Goal: Task Accomplishment & Management: Complete application form

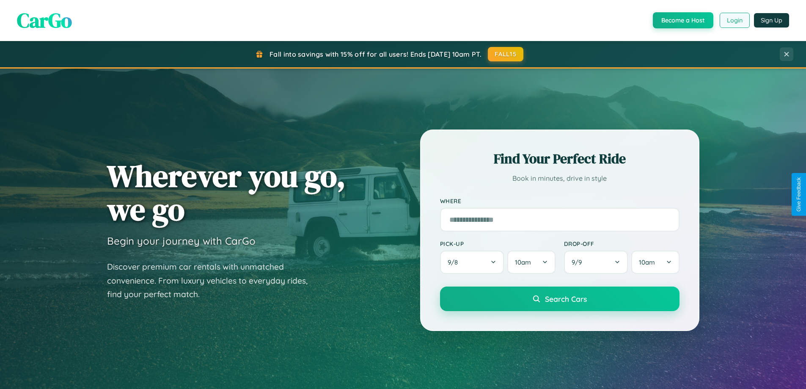
click at [734, 20] on button "Login" at bounding box center [735, 20] width 30 height 15
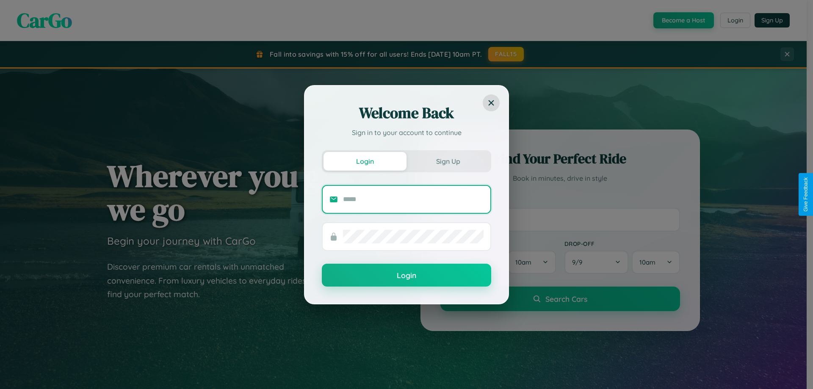
click at [413, 199] on input "text" at bounding box center [413, 200] width 141 height 14
type input "**********"
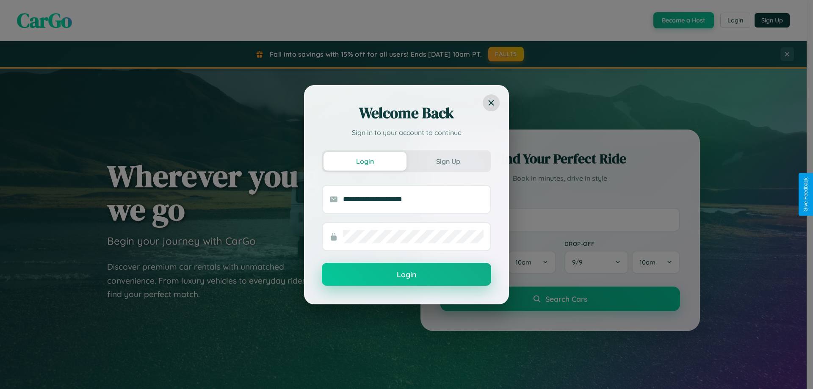
click at [406, 275] on button "Login" at bounding box center [406, 274] width 169 height 23
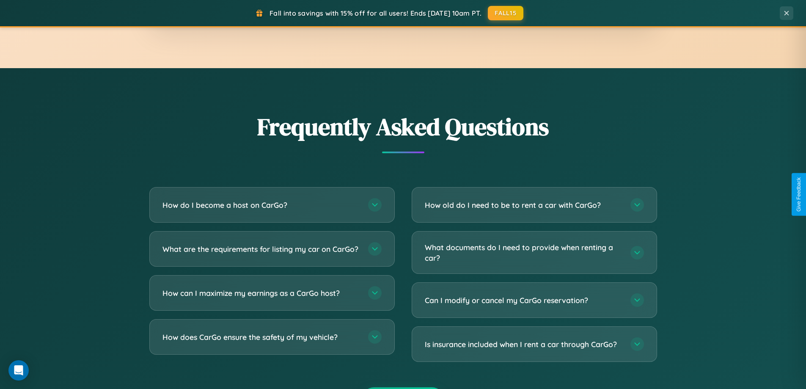
scroll to position [1629, 0]
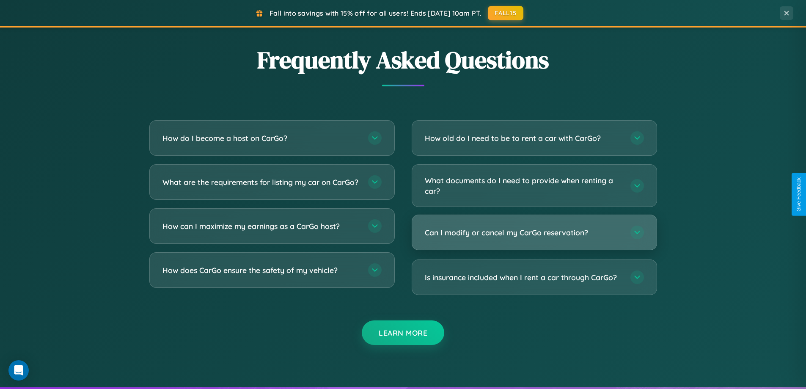
click at [534, 232] on h3 "Can I modify or cancel my CarGo reservation?" at bounding box center [523, 232] width 197 height 11
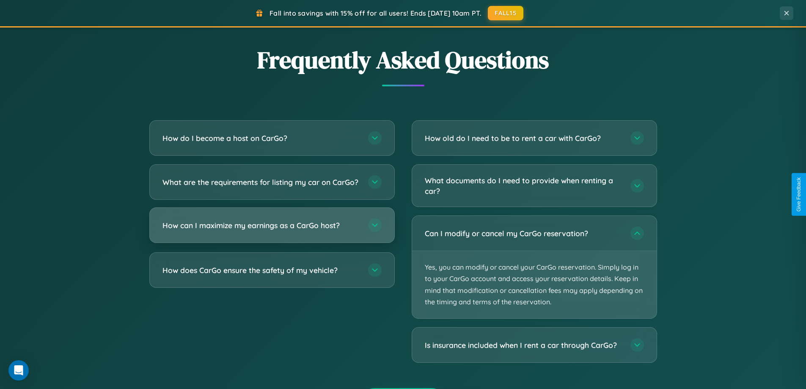
click at [272, 231] on h3 "How can I maximize my earnings as a CarGo host?" at bounding box center [261, 225] width 197 height 11
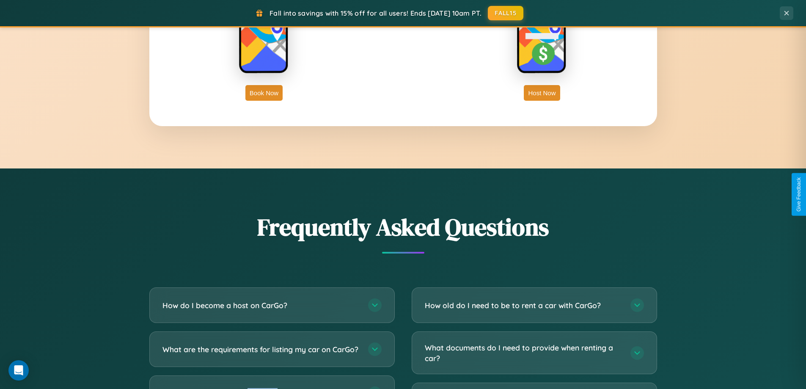
scroll to position [0, 0]
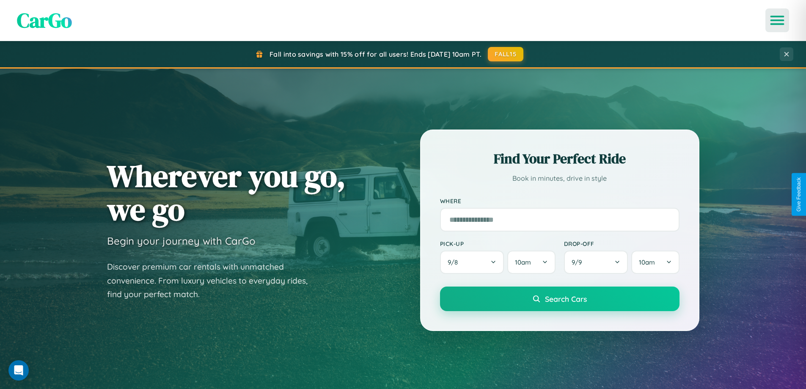
click at [777, 20] on icon "Open menu" at bounding box center [778, 21] width 12 height 8
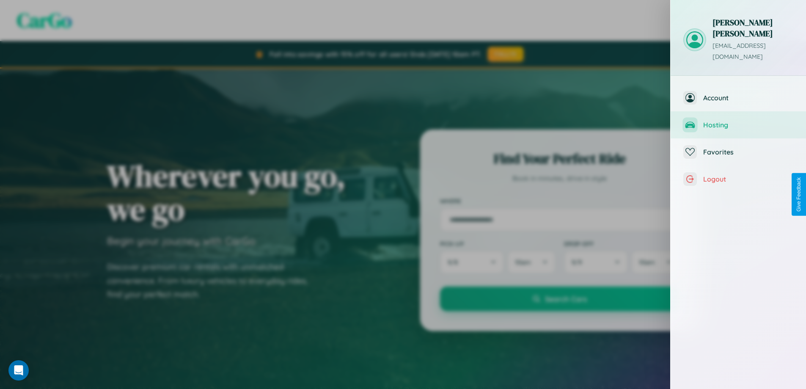
click at [739, 121] on span "Hosting" at bounding box center [748, 125] width 90 height 8
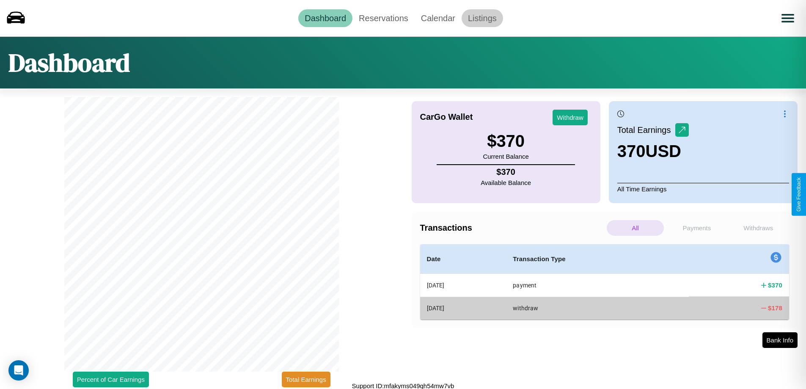
click at [482, 18] on link "Listings" at bounding box center [482, 18] width 41 height 18
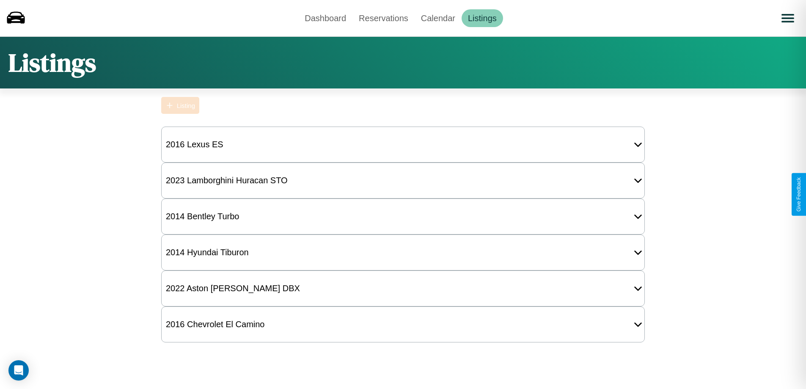
click at [180, 105] on div "Listing" at bounding box center [186, 105] width 18 height 7
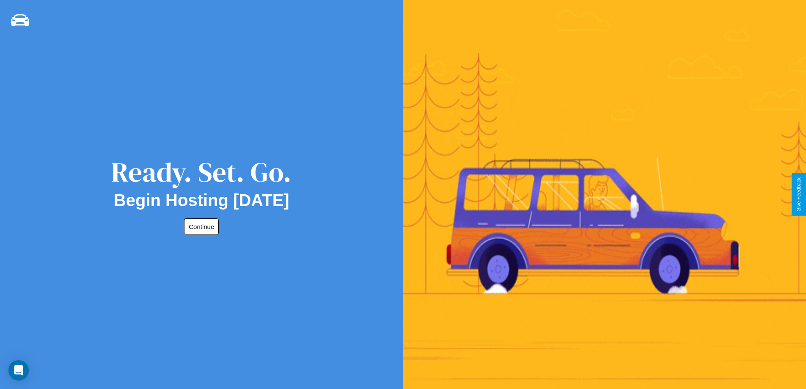
click at [200, 226] on button "Continue" at bounding box center [201, 226] width 35 height 17
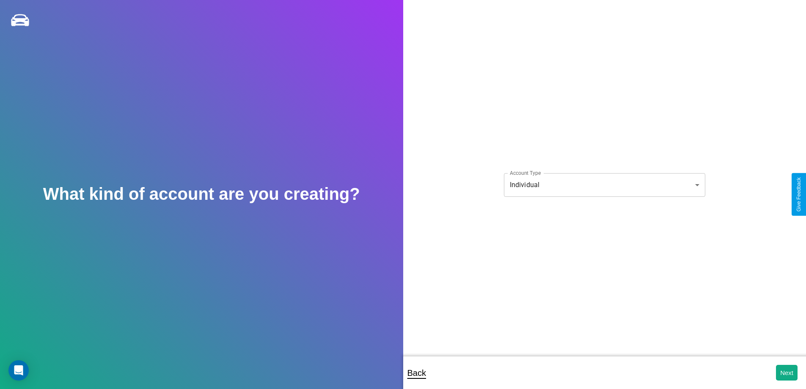
click at [604, 185] on body "**********" at bounding box center [403, 200] width 806 height 400
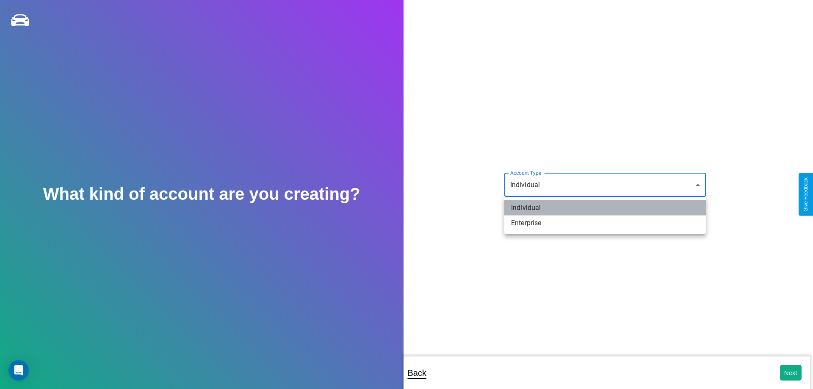
click at [605, 208] on li "Individual" at bounding box center [604, 207] width 201 height 15
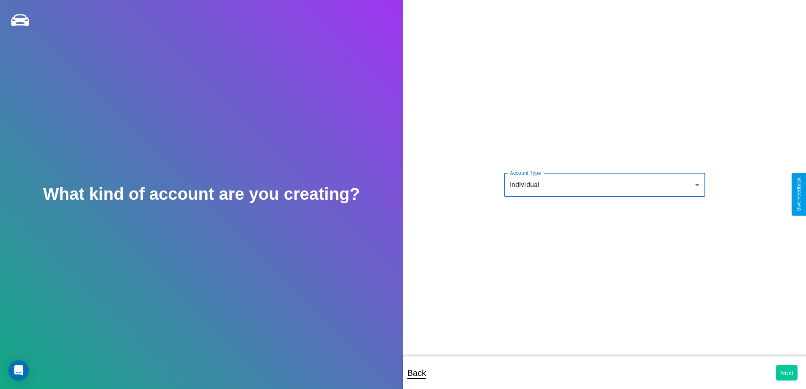
click at [787, 372] on button "Next" at bounding box center [787, 373] width 22 height 16
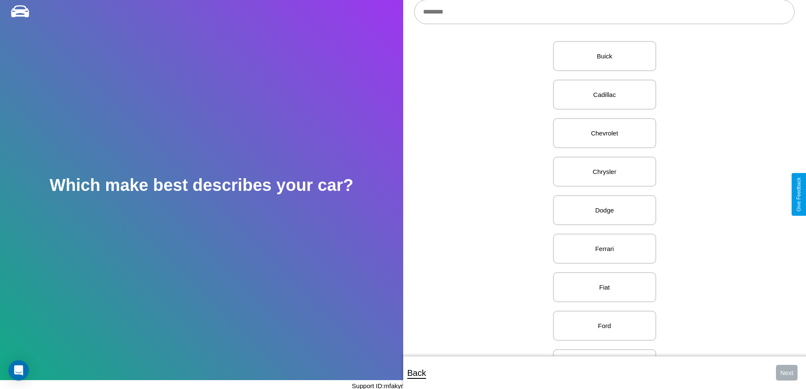
scroll to position [251, 0]
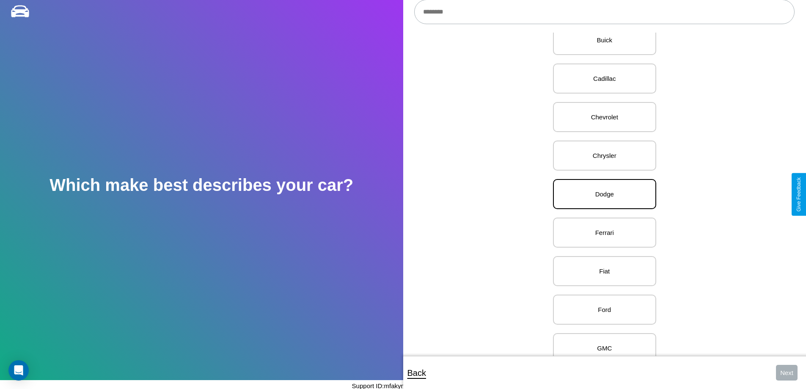
click at [601, 194] on p "Dodge" at bounding box center [604, 193] width 85 height 11
click at [787, 372] on button "Next" at bounding box center [787, 373] width 22 height 16
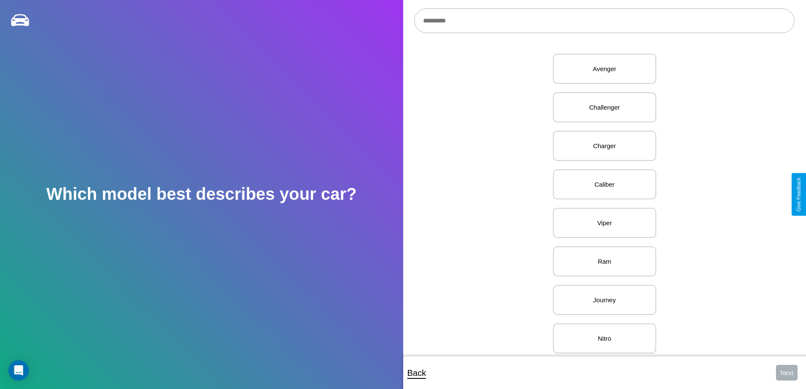
click at [604, 21] on input "text" at bounding box center [604, 20] width 380 height 25
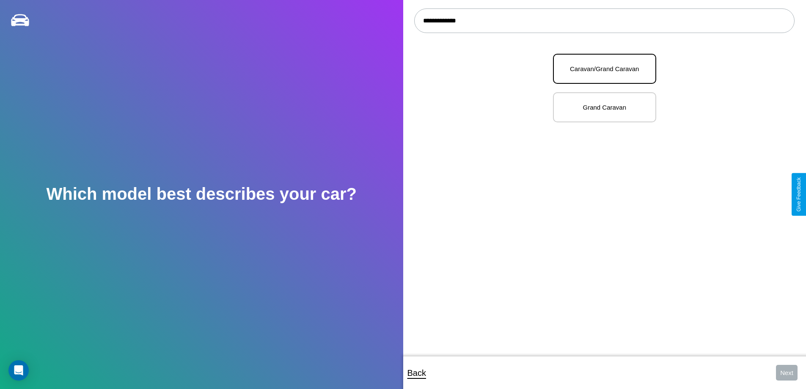
type input "**********"
click at [601, 69] on p "Caravan/Grand Caravan" at bounding box center [604, 68] width 85 height 11
click at [787, 372] on button "Next" at bounding box center [787, 373] width 22 height 16
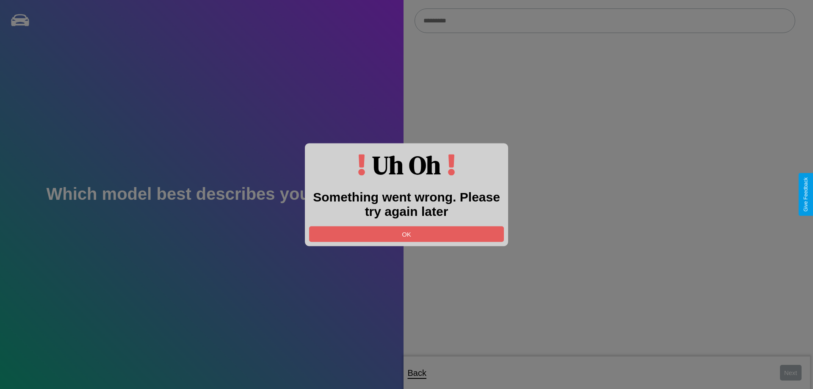
click at [604, 21] on div at bounding box center [406, 194] width 813 height 389
